Goal: Transaction & Acquisition: Book appointment/travel/reservation

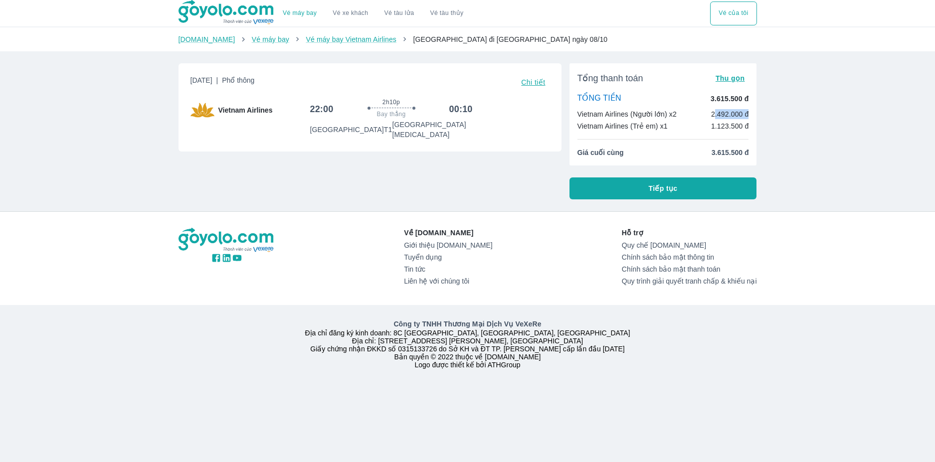
drag, startPoint x: 715, startPoint y: 116, endPoint x: 765, endPoint y: 115, distance: 50.4
click at [765, 115] on div "Vé máy bay Vé xe khách Vé tàu lửa Vé tàu thủy Vé của tôi [DOMAIN_NAME] Vé máy b…" at bounding box center [467, 231] width 935 height 462
click at [678, 111] on div "Vietnam Airlines (Người lớn) x2 2.492.000 đ" at bounding box center [663, 114] width 172 height 10
click at [684, 188] on button "Tiếp tục" at bounding box center [662, 189] width 187 height 22
